Goal: Use online tool/utility: Utilize a website feature to perform a specific function

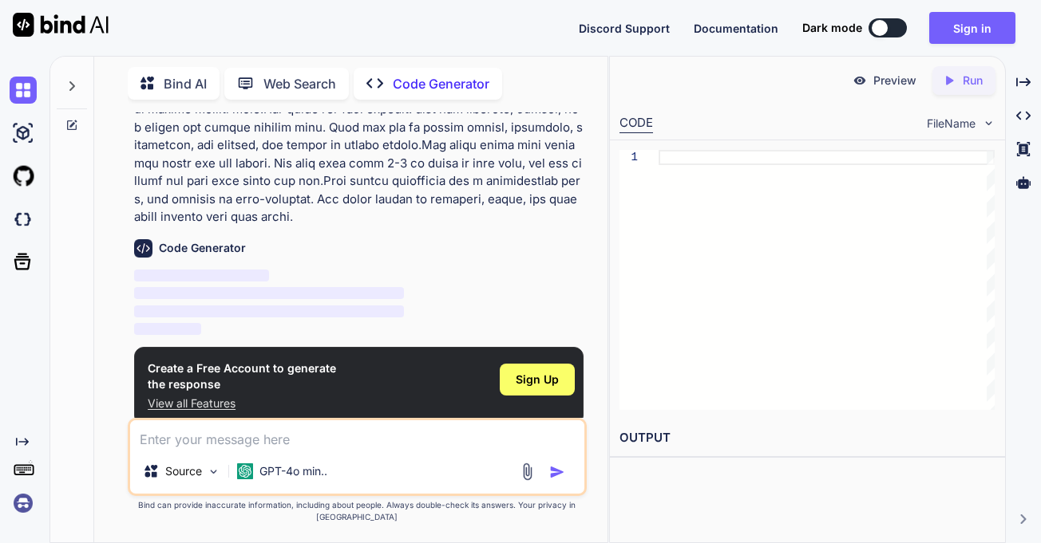
scroll to position [233, 0]
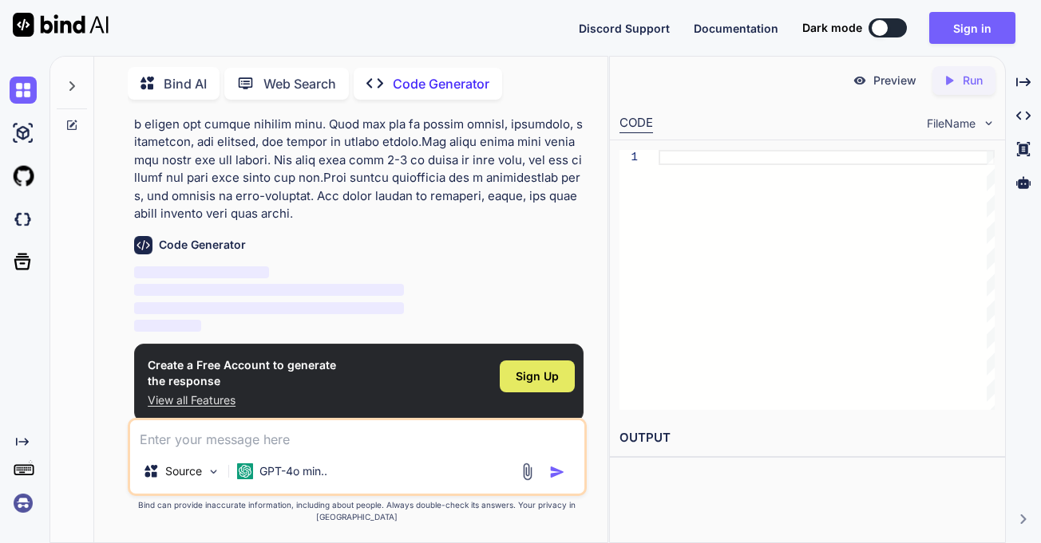
click at [551, 378] on span "Sign Up" at bounding box center [537, 377] width 43 height 16
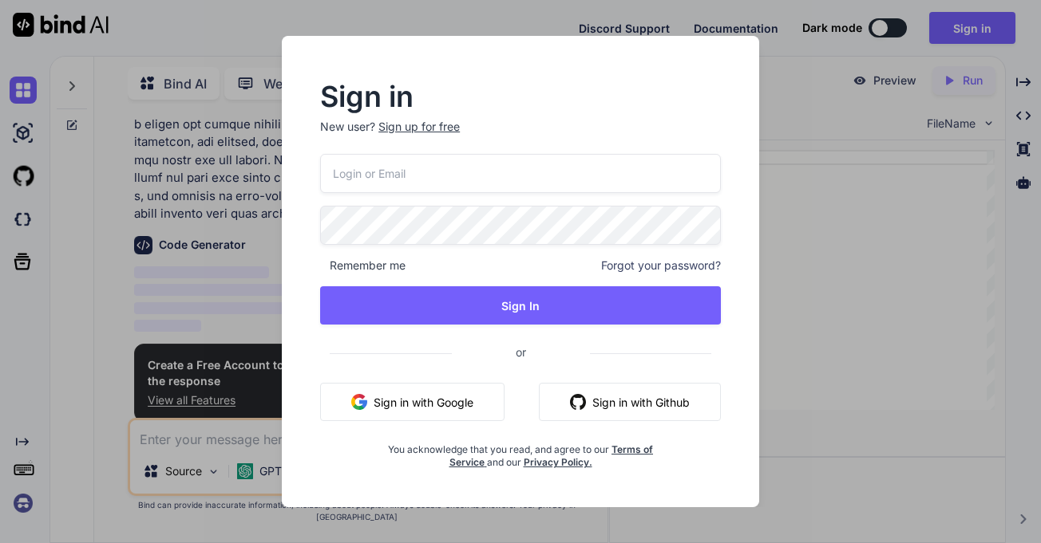
click at [444, 406] on button "Sign in with Google" at bounding box center [412, 402] width 184 height 38
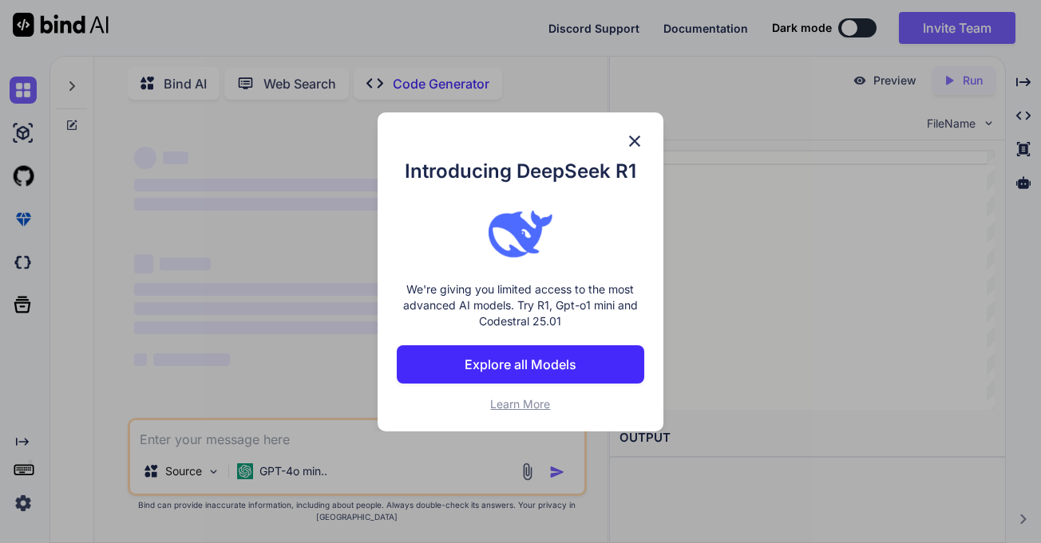
type textarea "x"
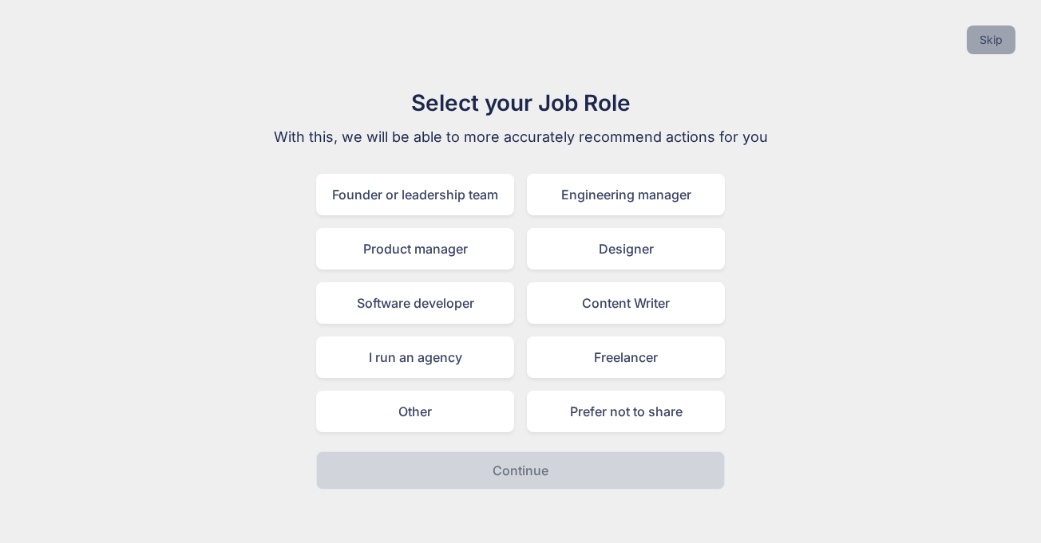
click at [994, 42] on button "Skip" at bounding box center [990, 40] width 49 height 29
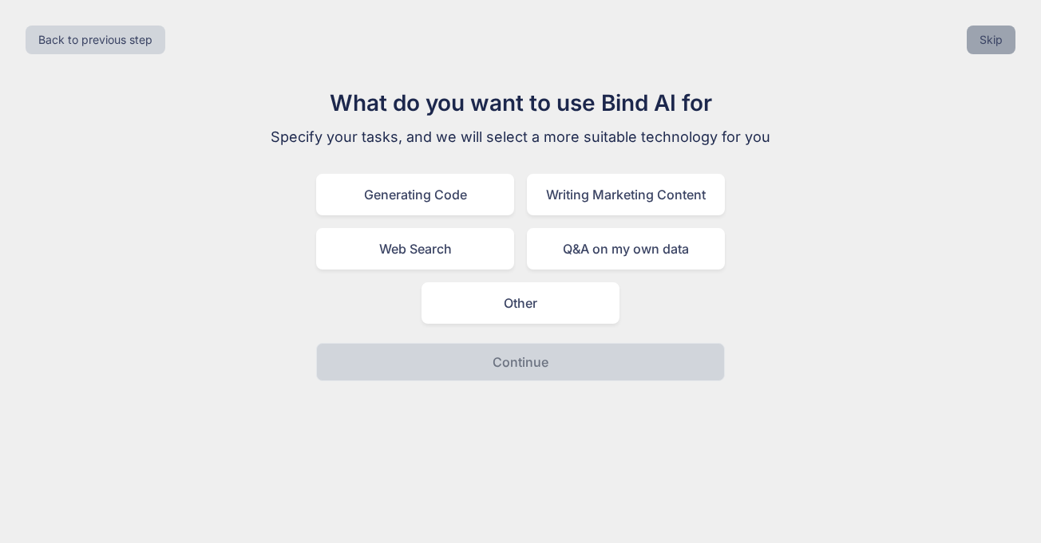
click at [994, 42] on button "Skip" at bounding box center [990, 40] width 49 height 29
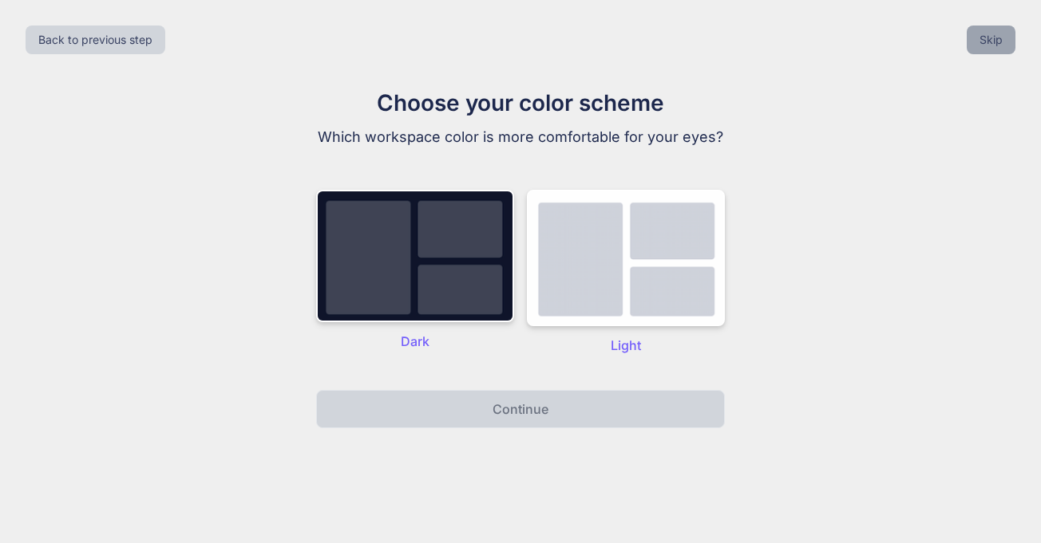
click at [994, 42] on button "Skip" at bounding box center [990, 40] width 49 height 29
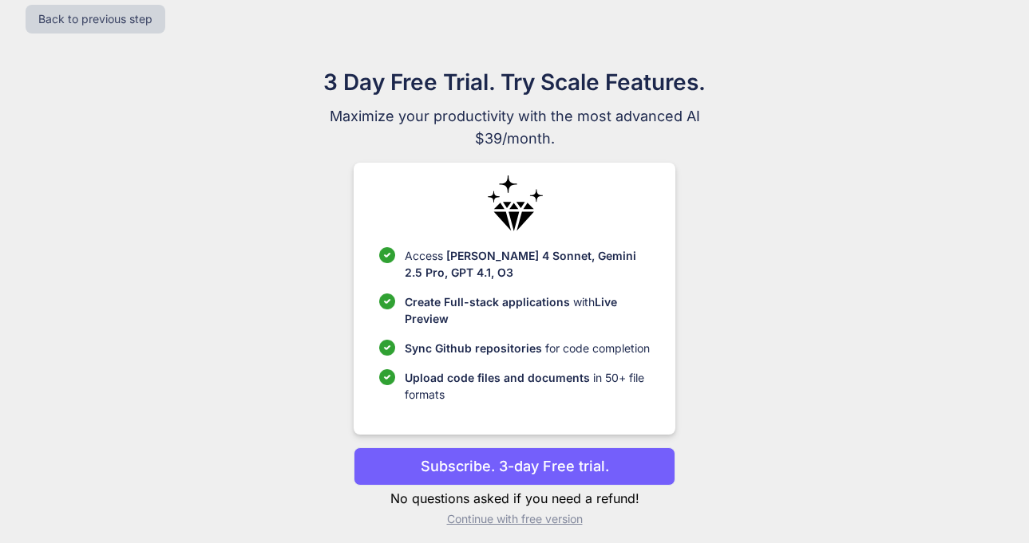
scroll to position [30, 0]
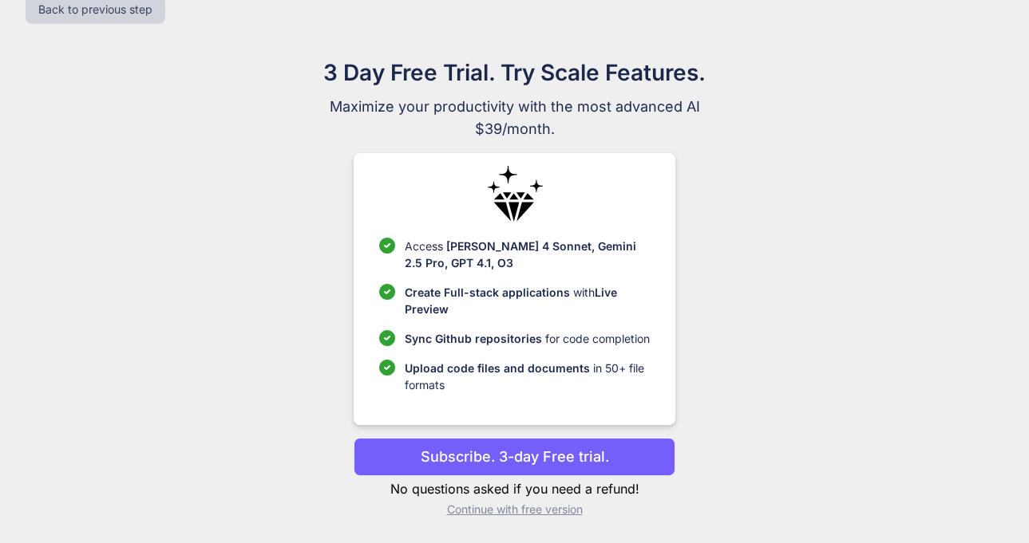
click at [527, 455] on p "Subscribe. 3-day Free trial." at bounding box center [515, 457] width 188 height 22
click at [521, 508] on p "Continue with free version" at bounding box center [515, 510] width 322 height 16
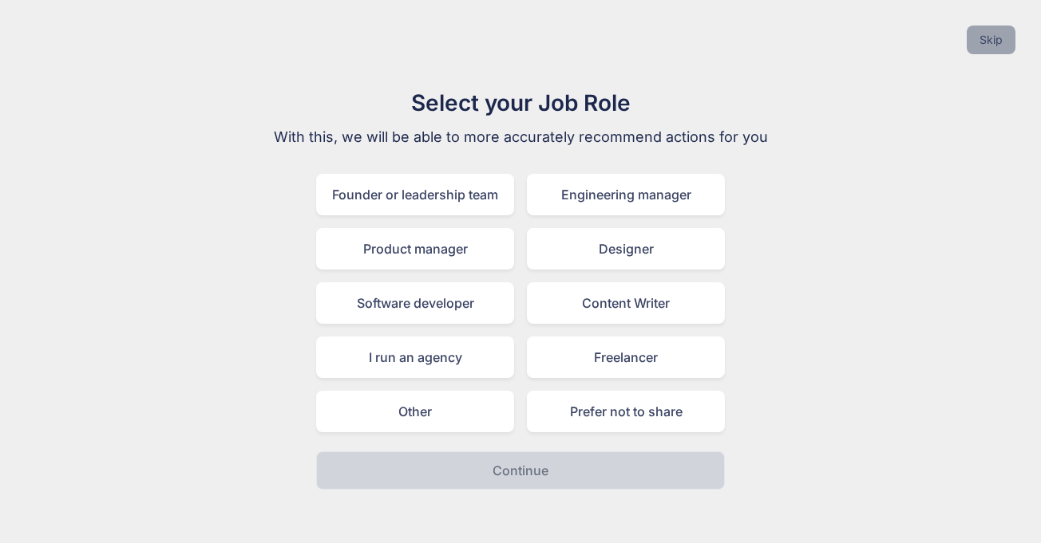
click at [992, 51] on button "Skip" at bounding box center [990, 40] width 49 height 29
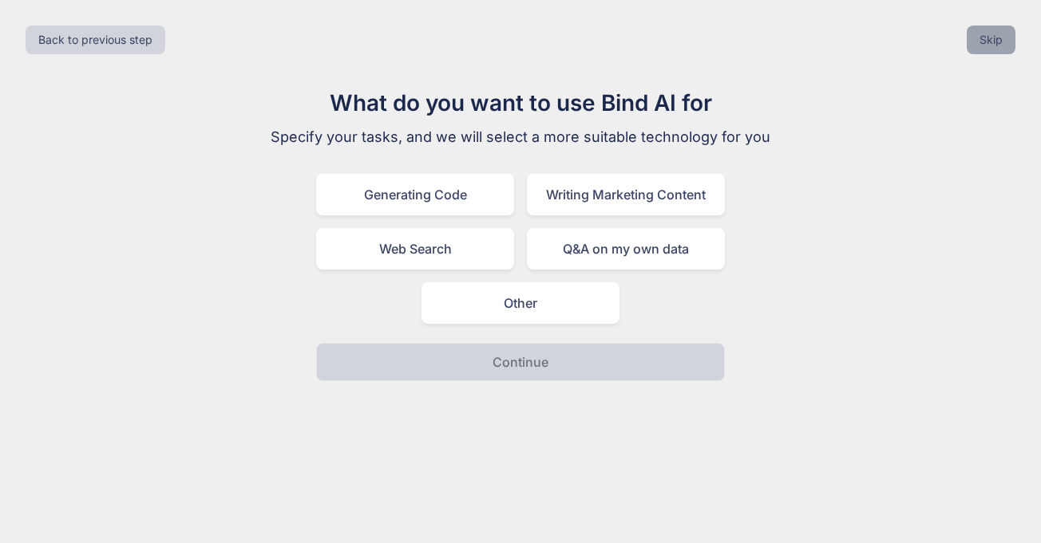
click at [985, 40] on button "Skip" at bounding box center [990, 40] width 49 height 29
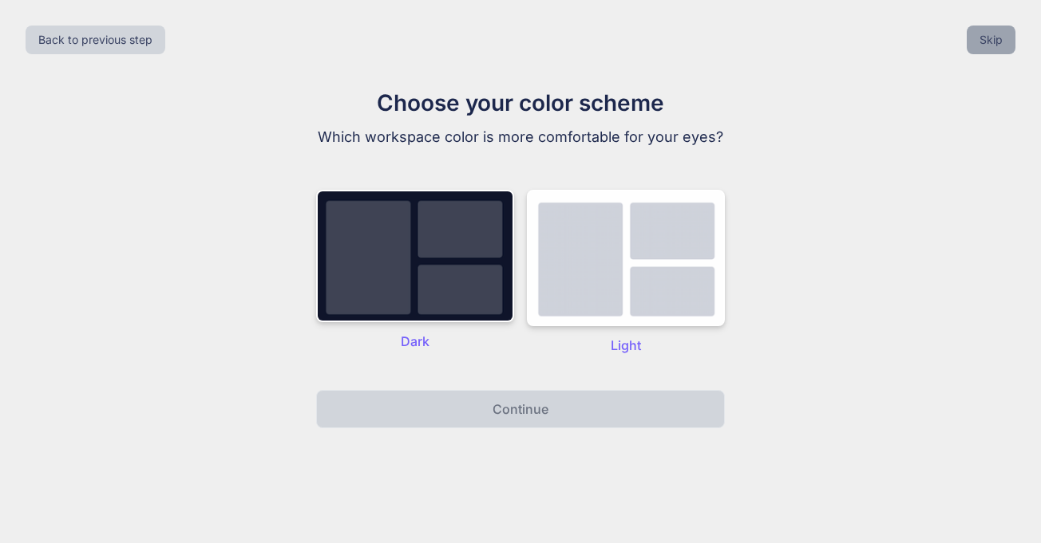
click at [985, 40] on button "Skip" at bounding box center [990, 40] width 49 height 29
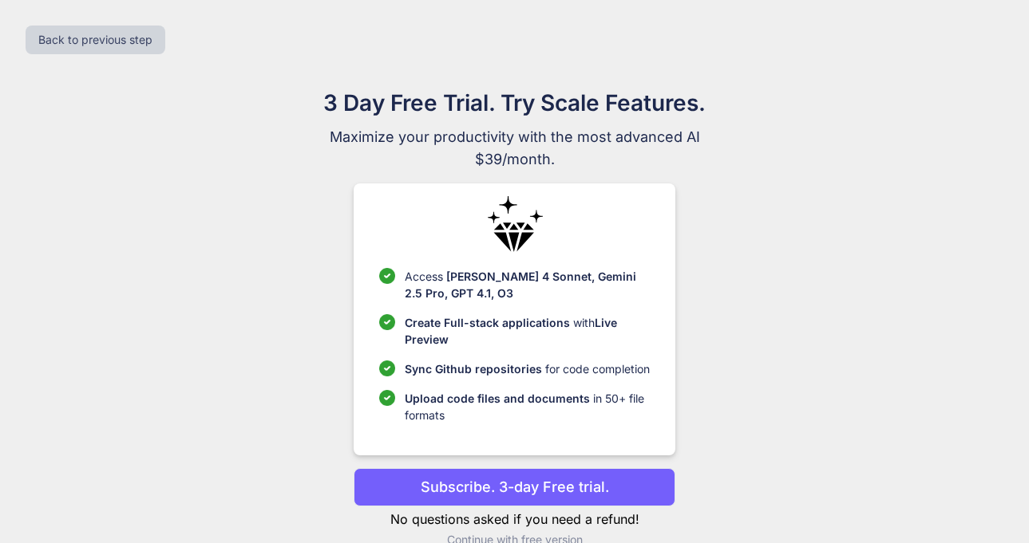
scroll to position [30, 0]
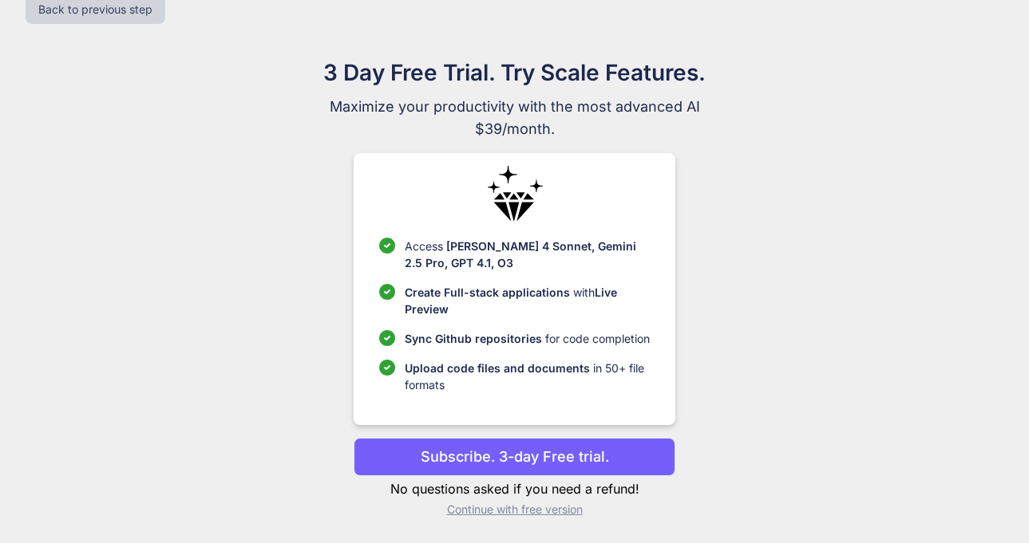
click at [527, 508] on p "Continue with free version" at bounding box center [515, 510] width 322 height 16
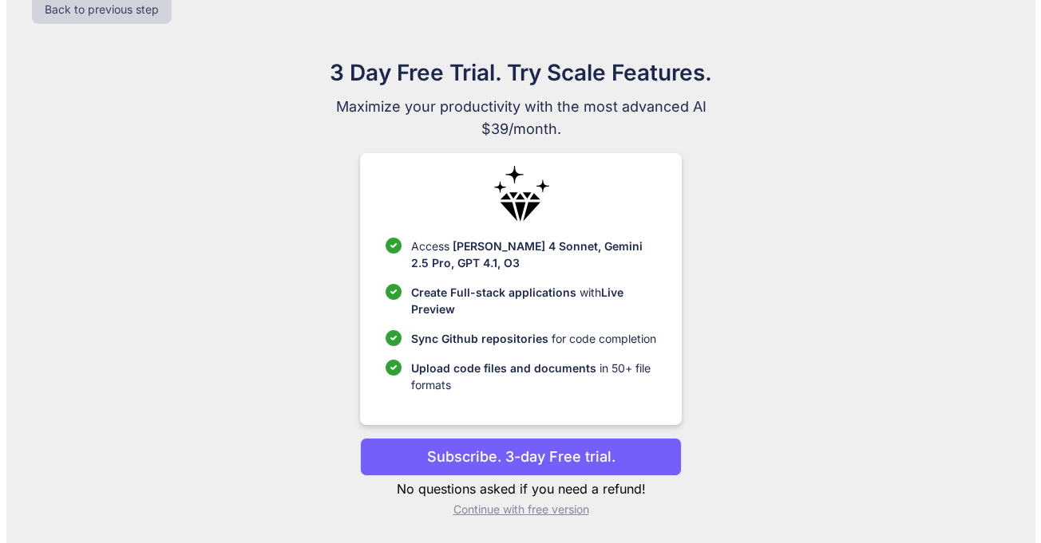
scroll to position [0, 0]
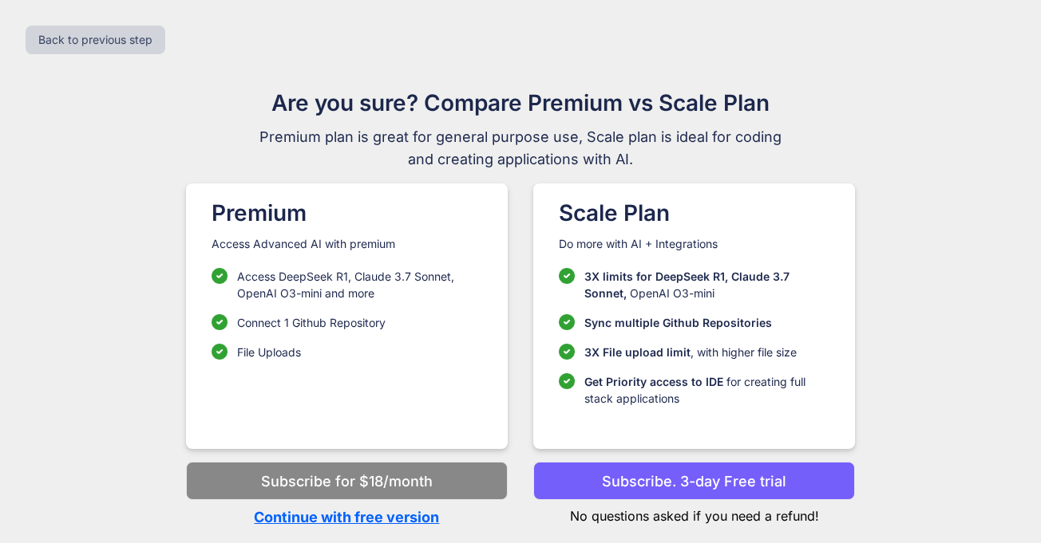
click at [393, 519] on p "Continue with free version" at bounding box center [347, 518] width 322 height 22
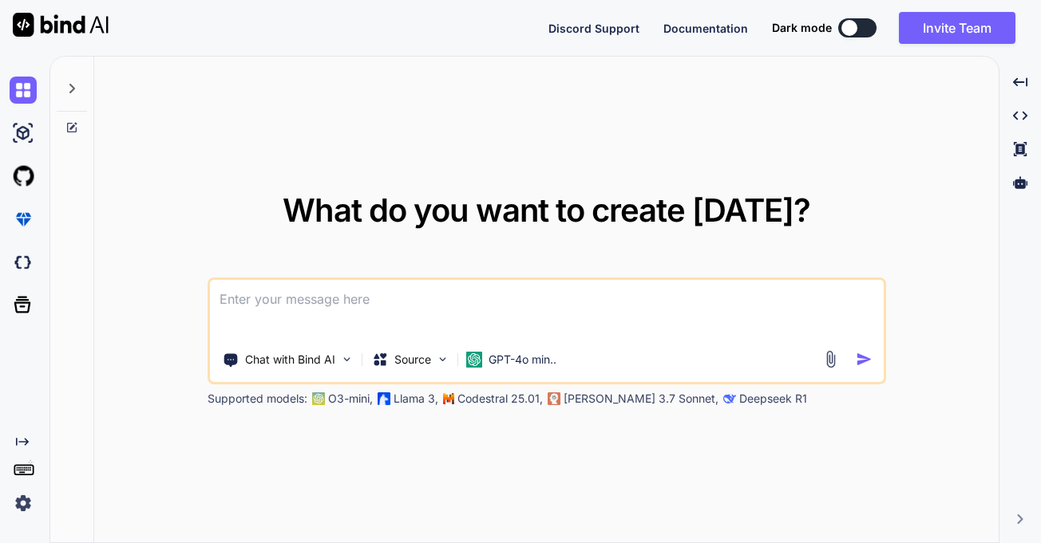
type textarea "x"
click at [454, 303] on textarea at bounding box center [547, 309] width 674 height 59
type textarea "lor ipsumd Si ame con, a elitseddoeiu temporin utla, etdolore ma a enima minimv…"
type textarea "x"
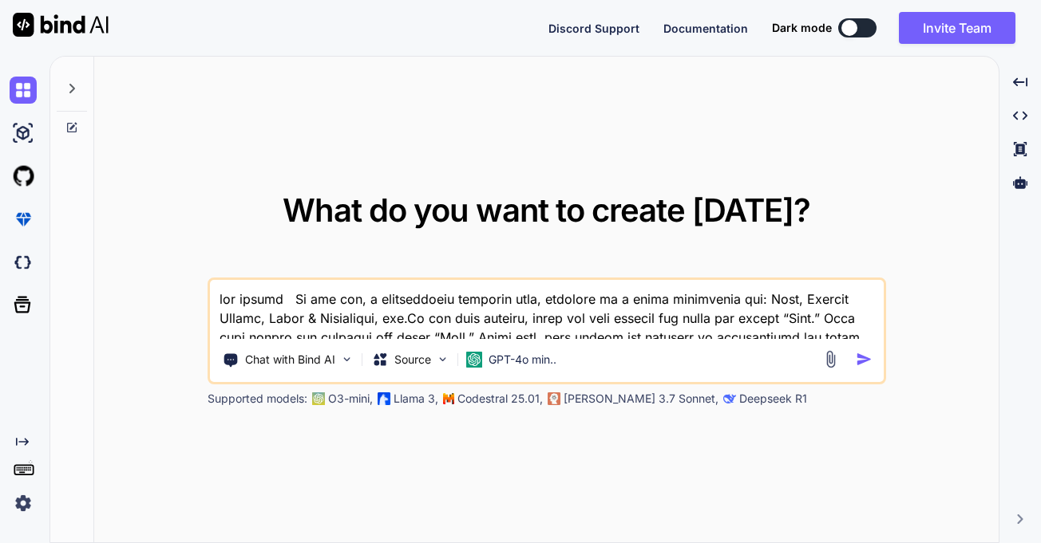
scroll to position [41, 0]
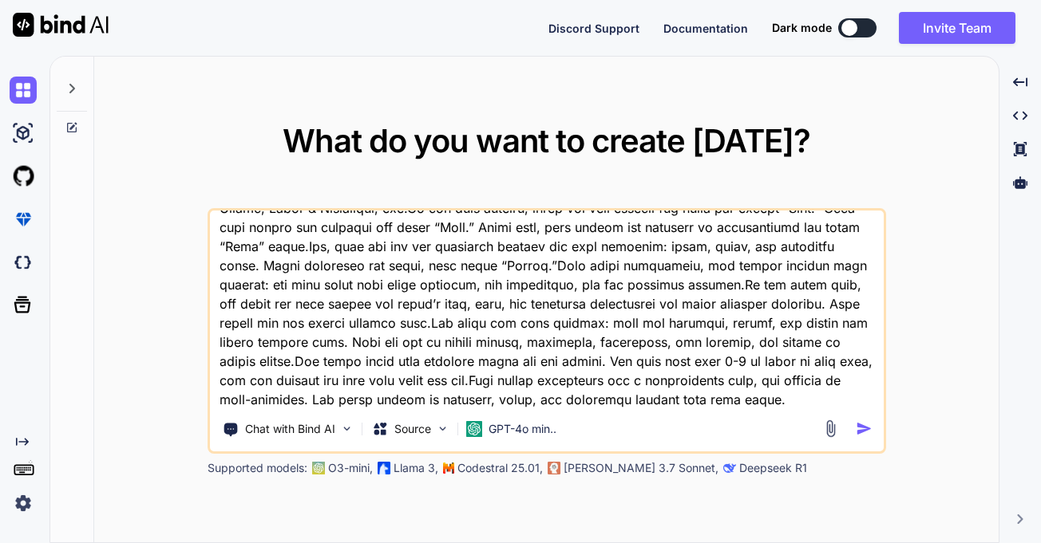
type textarea "lor ipsumd Si ame con, a elitseddoeiu temporin utla, etdolore ma a enima minimv…"
click at [872, 432] on button "button" at bounding box center [866, 429] width 23 height 17
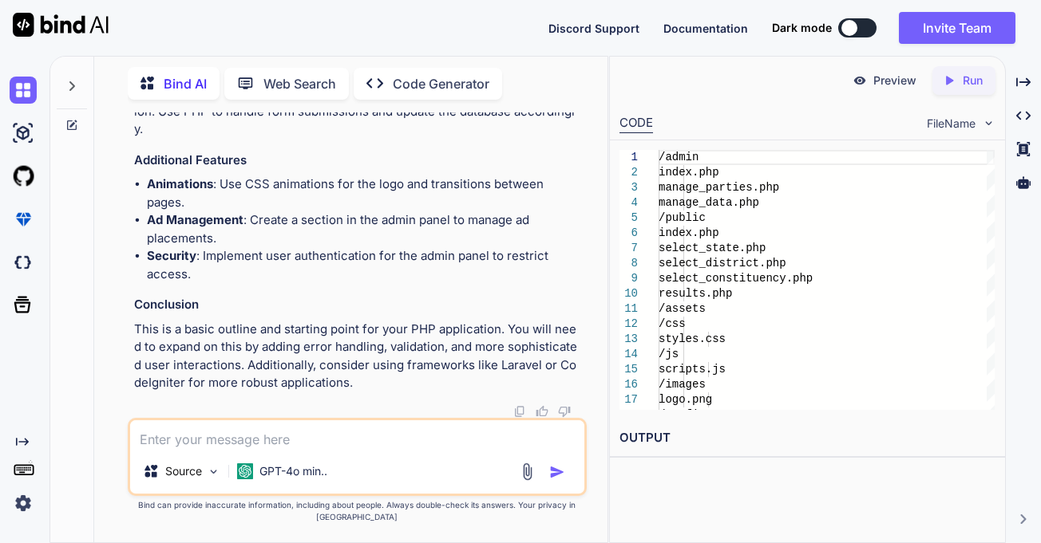
scroll to position [3433, 0]
click at [873, 81] on p "Preview" at bounding box center [894, 81] width 43 height 16
click at [962, 81] on p "Run" at bounding box center [972, 81] width 20 height 16
drag, startPoint x: 873, startPoint y: 475, endPoint x: 619, endPoint y: 496, distance: 254.6
click at [619, 496] on div "Preview Created with Pixso. Run CODE FileName 1 2 3 4 5 6 7 8 9 10 11 12 13 14 …" at bounding box center [807, 300] width 397 height 488
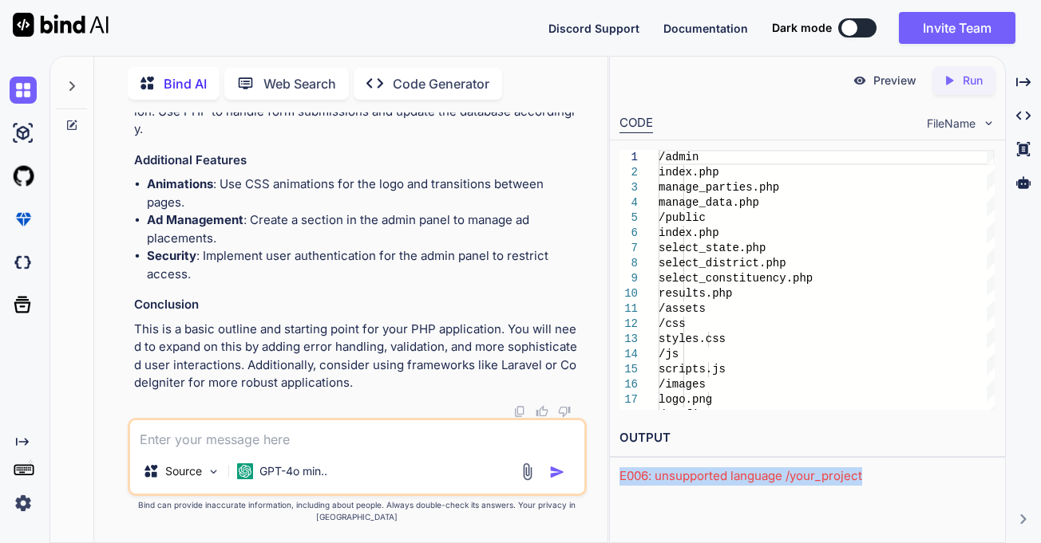
copy div "E006: unsupported language /your_project"
click at [437, 449] on textarea at bounding box center [357, 435] width 454 height 29
paste textarea "E006: unsupported language /your_project"
type textarea "x"
type textarea "E006: unsupported language /your_project"
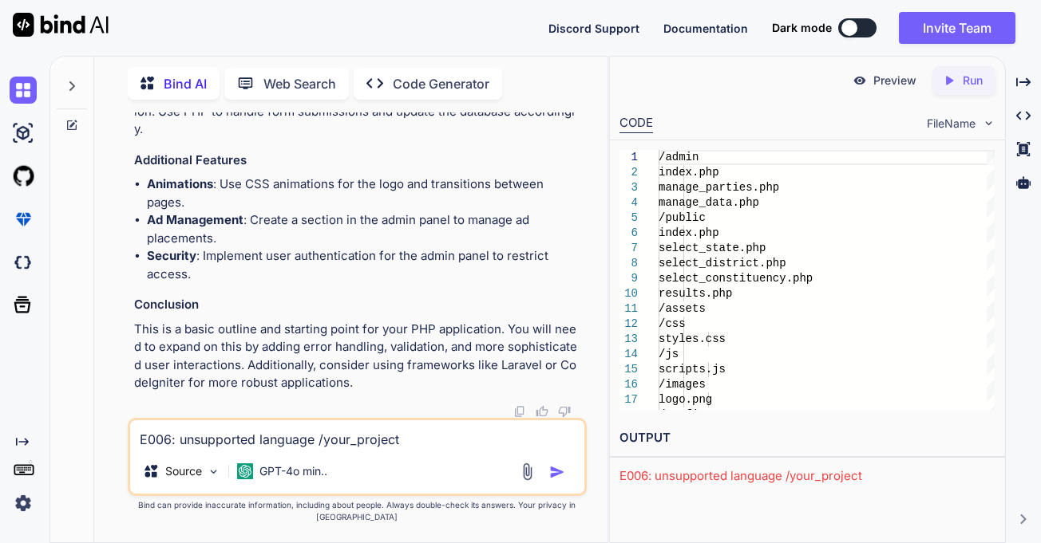
type textarea "x"
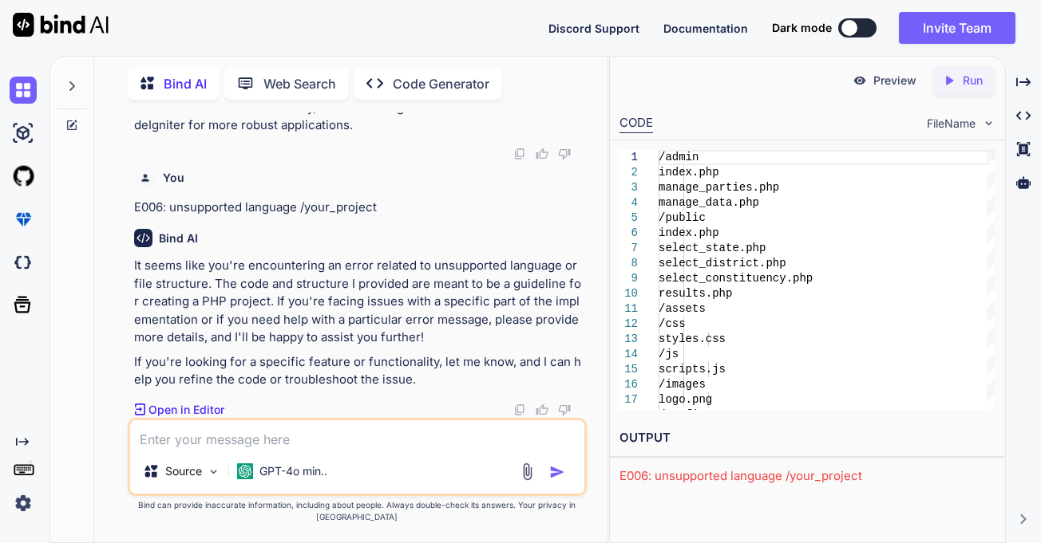
scroll to position [3691, 0]
click at [978, 87] on p "Run" at bounding box center [972, 81] width 20 height 16
click at [977, 87] on p "Run" at bounding box center [972, 81] width 20 height 16
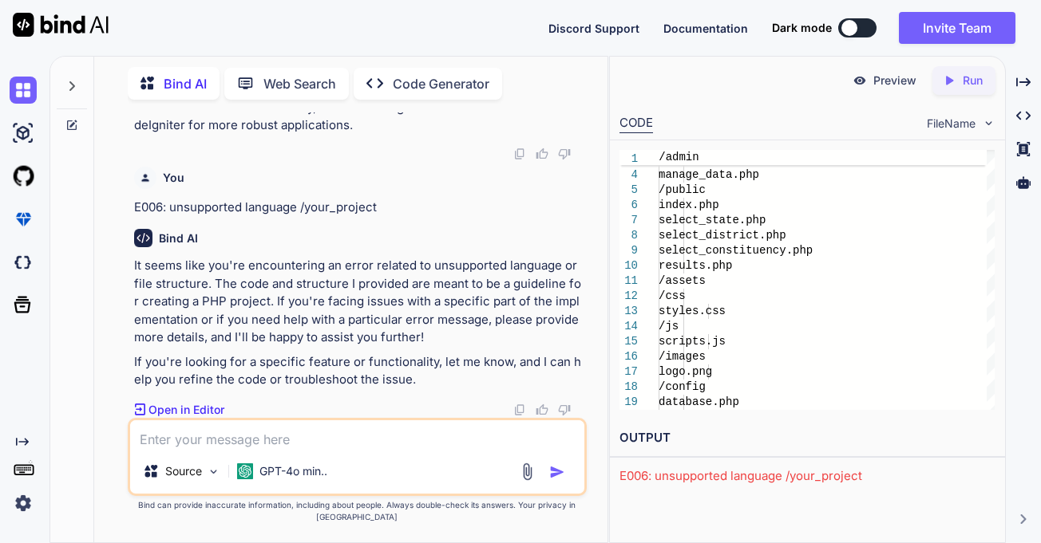
click at [784, 481] on div "E006: unsupported language /your_project" at bounding box center [807, 477] width 376 height 18
click at [783, 476] on div "E006: unsupported language /your_project" at bounding box center [807, 477] width 376 height 18
click at [182, 418] on p "Open in Editor" at bounding box center [186, 410] width 76 height 16
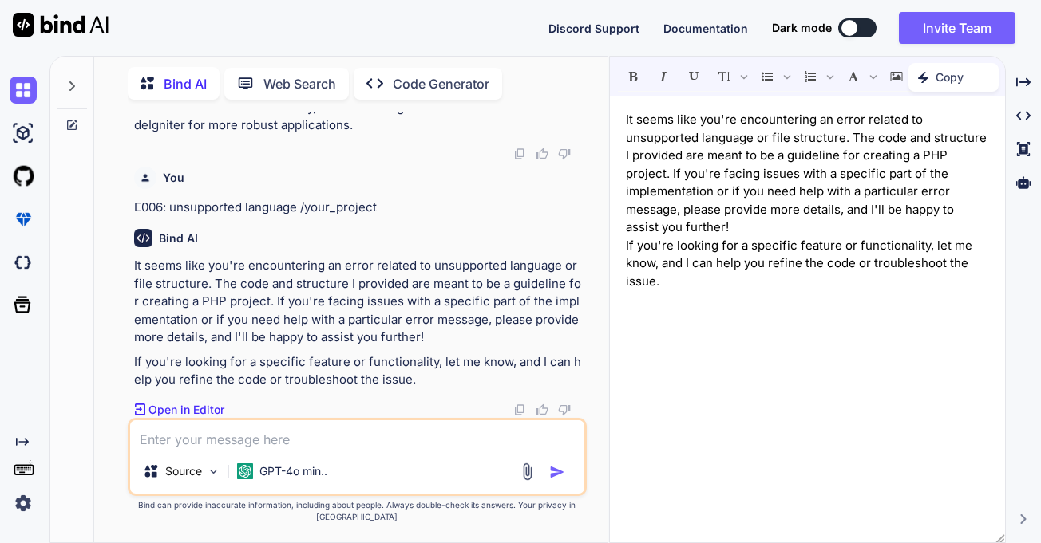
click at [251, 461] on div "Source GPT-4o min.." at bounding box center [357, 457] width 459 height 78
click at [277, 78] on p "Web Search" at bounding box center [299, 83] width 73 height 19
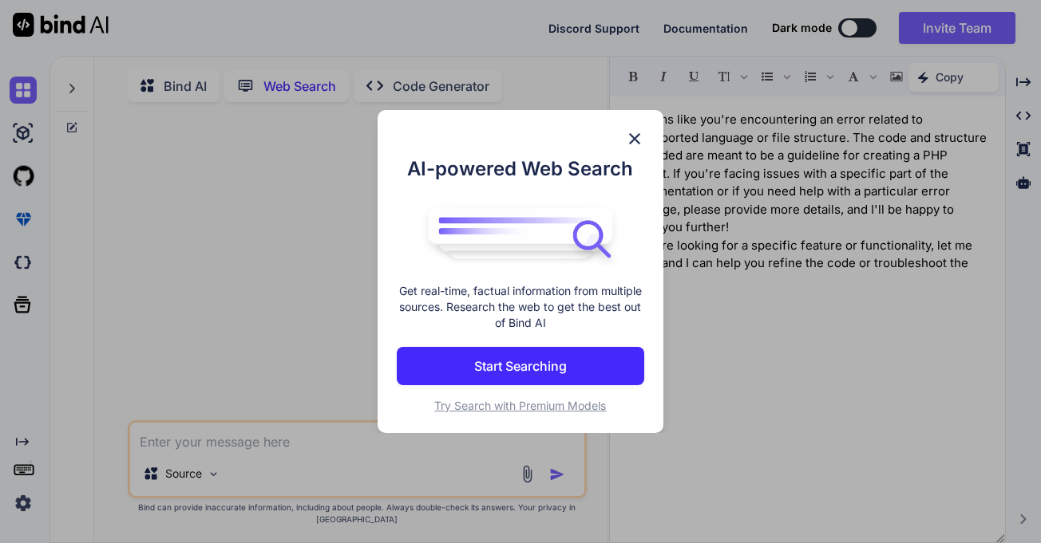
scroll to position [6, 0]
click at [517, 359] on p "Start Searching" at bounding box center [520, 366] width 93 height 19
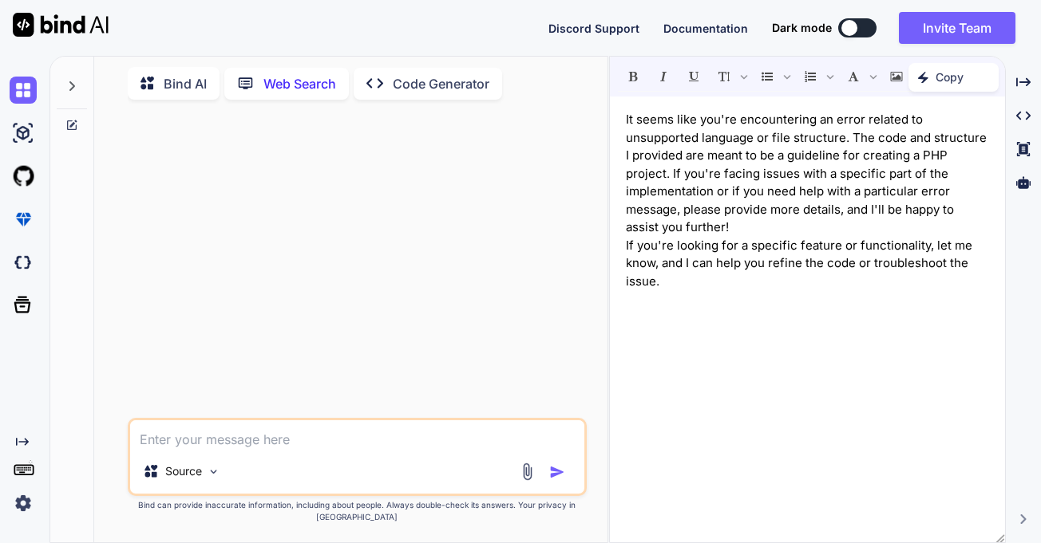
click at [382, 83] on icon "Created with Pixso." at bounding box center [374, 83] width 17 height 17
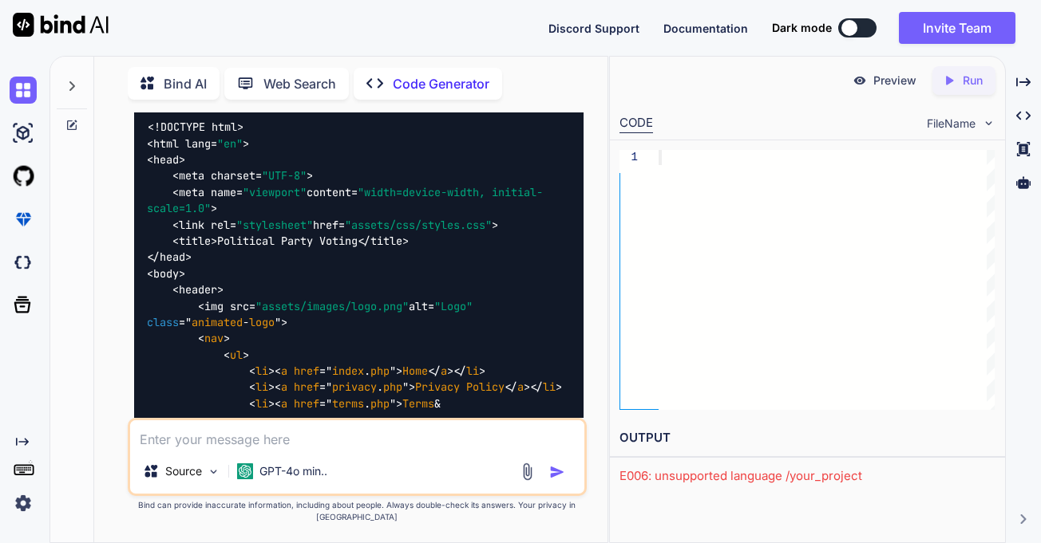
scroll to position [900, 0]
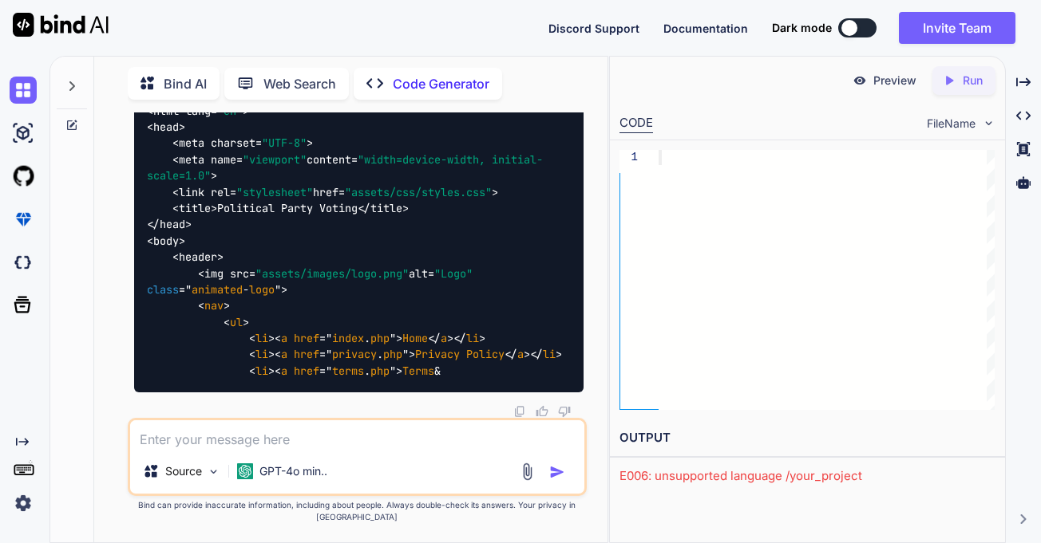
click at [950, 83] on icon "Created with Pixso." at bounding box center [949, 80] width 14 height 14
drag, startPoint x: 875, startPoint y: 473, endPoint x: 617, endPoint y: 490, distance: 258.3
click at [617, 490] on div "Preview Created with Pixso. Run CODE FileName 1 OUTPUT E006: unsupported langua…" at bounding box center [807, 300] width 397 height 488
copy div "E006: unsupported language /your_project"
click at [361, 442] on textarea at bounding box center [357, 435] width 454 height 29
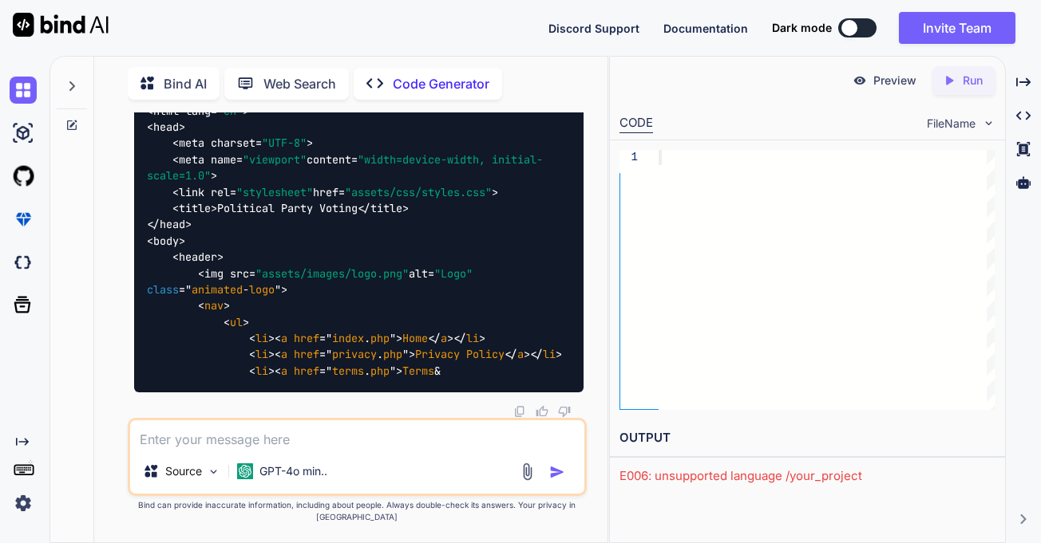
paste textarea "E006: unsupported language /your_project"
type textarea "x"
type textarea "E006: unsupported language /your_project"
click at [555, 480] on img "button" at bounding box center [557, 472] width 16 height 16
type textarea "x"
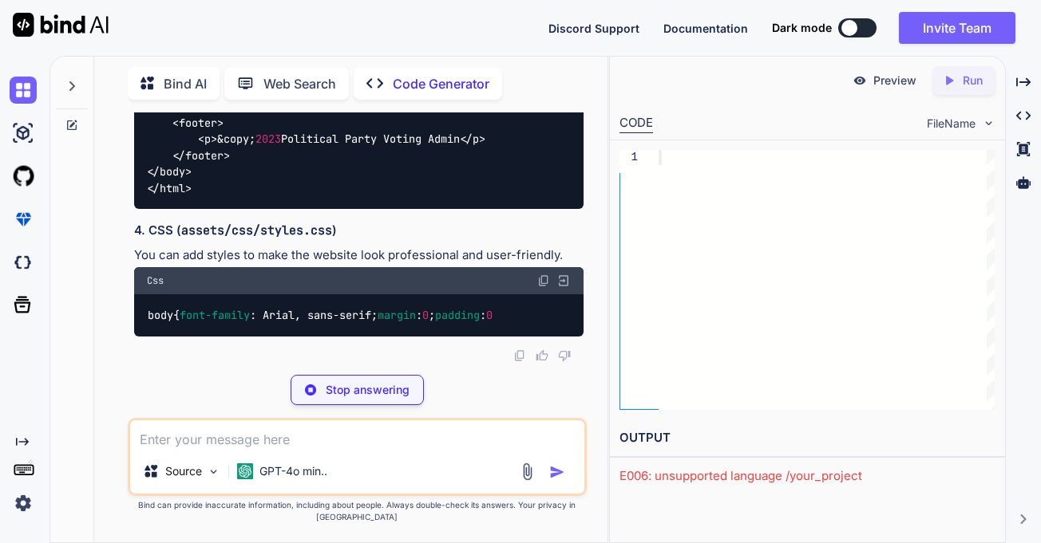
scroll to position [3726, 0]
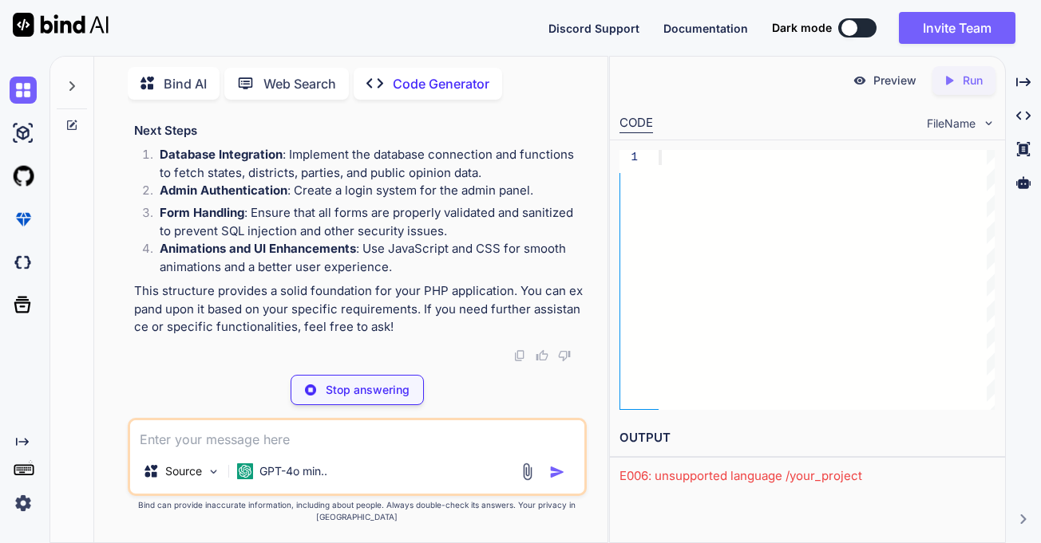
type textarea "x"
type textarea "</footer> </body> </html>"
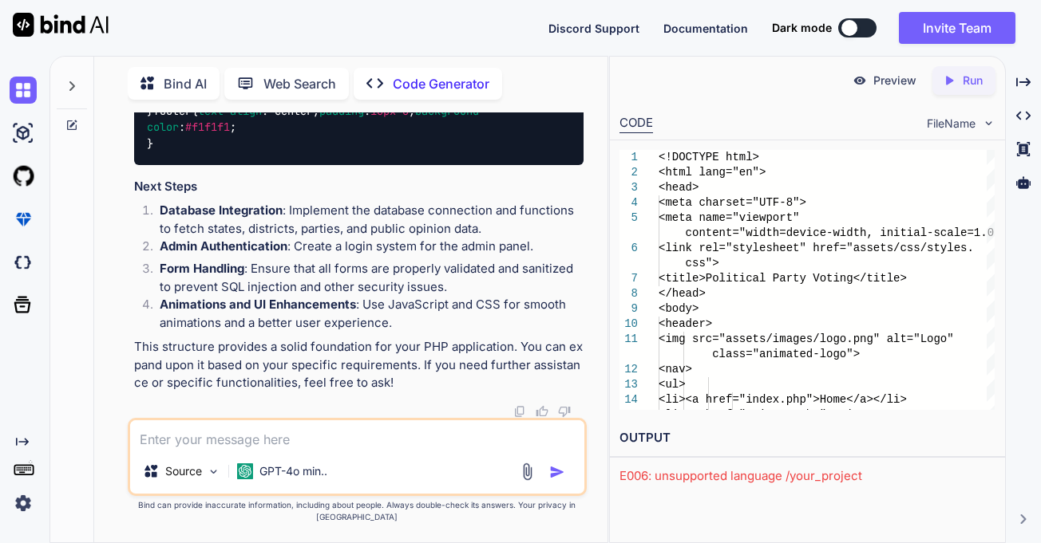
click at [963, 88] on p "Run" at bounding box center [972, 81] width 20 height 16
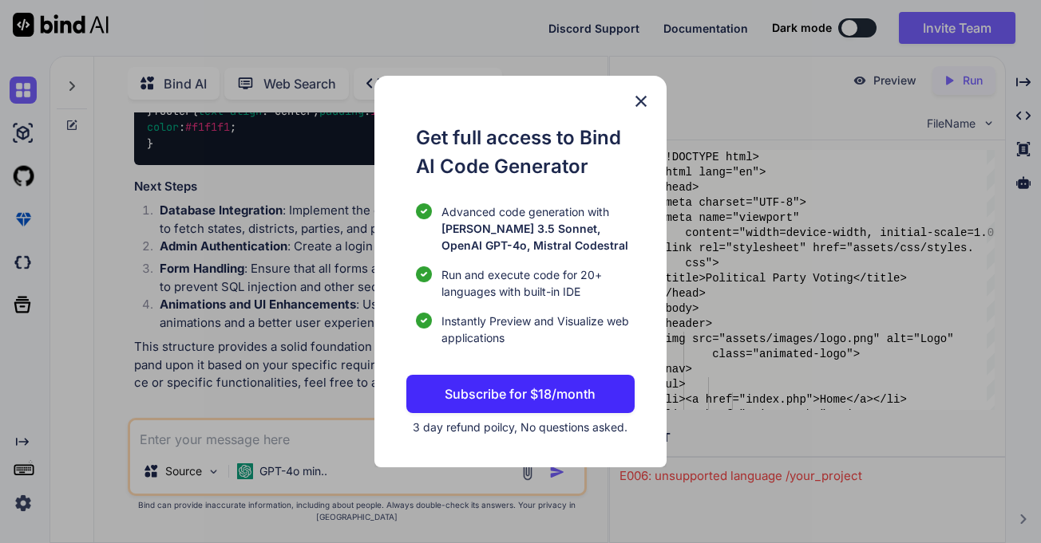
click at [649, 96] on img at bounding box center [640, 101] width 19 height 19
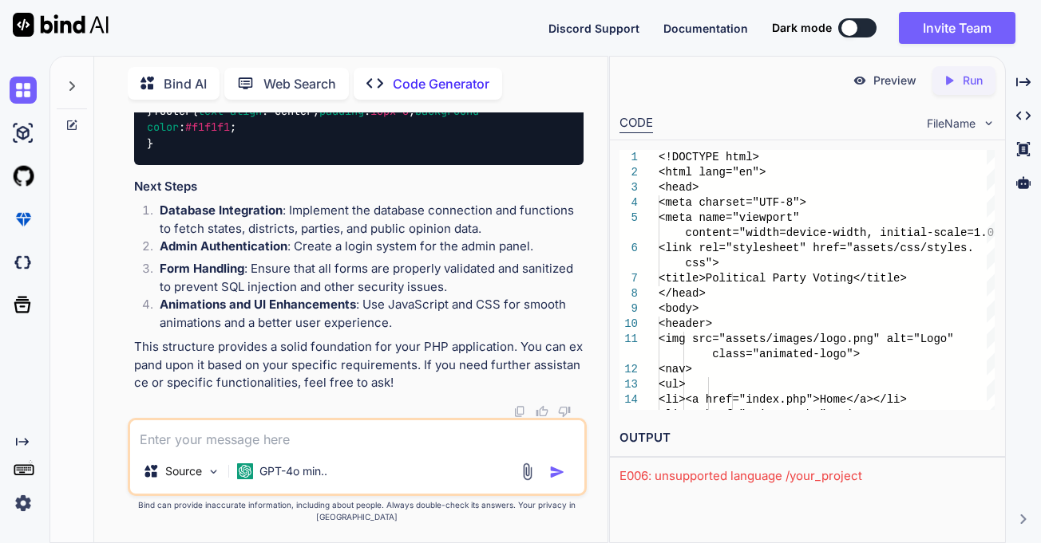
click at [963, 81] on p "Run" at bounding box center [972, 81] width 20 height 16
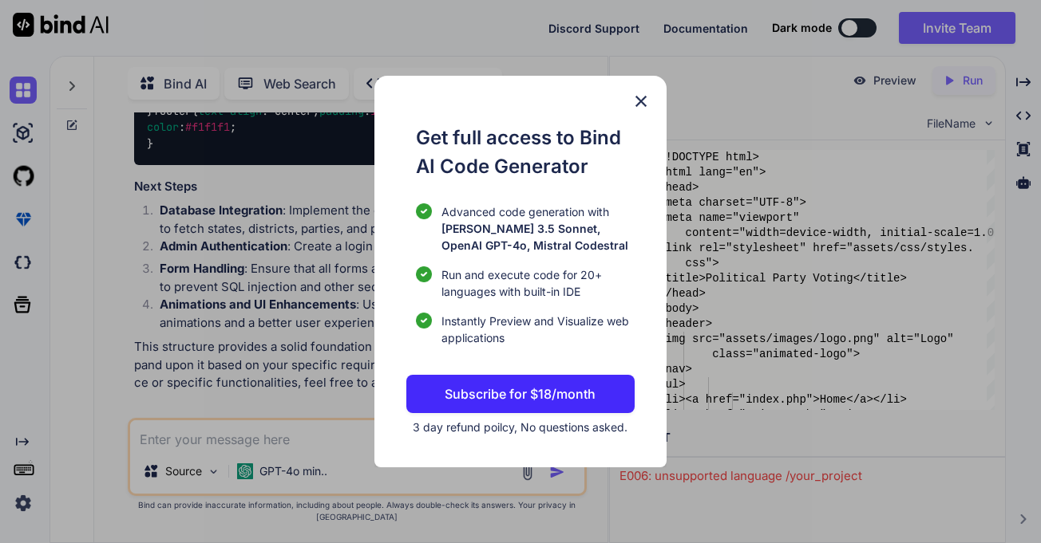
click at [498, 424] on span "3 day refund poilcy, No questions asked." at bounding box center [520, 428] width 215 height 14
click at [532, 387] on p "Subscribe for $18/month" at bounding box center [519, 394] width 151 height 19
